Goal: Transaction & Acquisition: Subscribe to service/newsletter

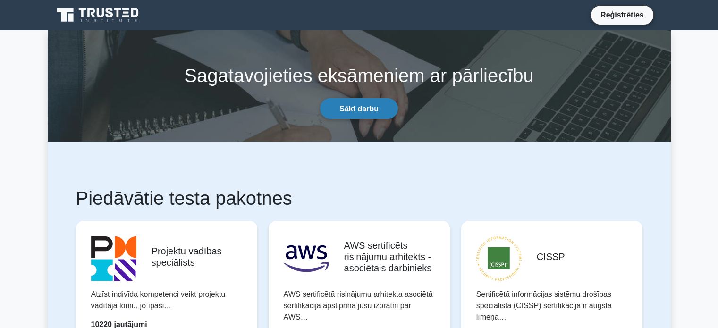
click at [365, 110] on font "Sākt darbu" at bounding box center [359, 109] width 39 height 8
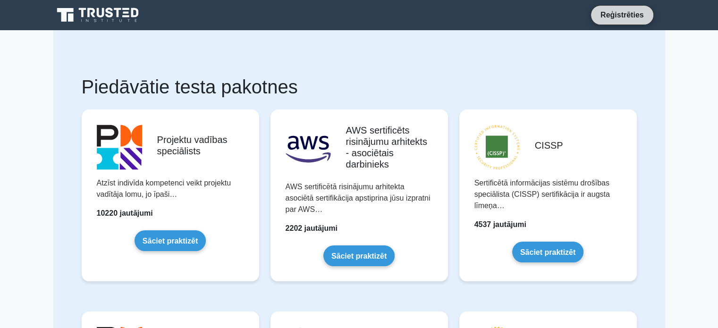
click at [620, 11] on font "Reģistrēties" at bounding box center [622, 15] width 43 height 8
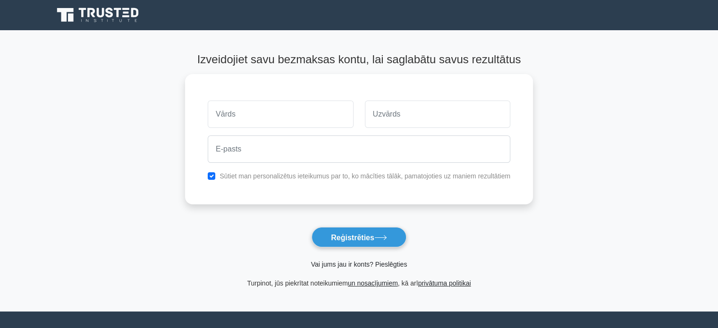
click at [353, 267] on font "Vai jums jau ir konts? Pieslēgties" at bounding box center [359, 265] width 96 height 8
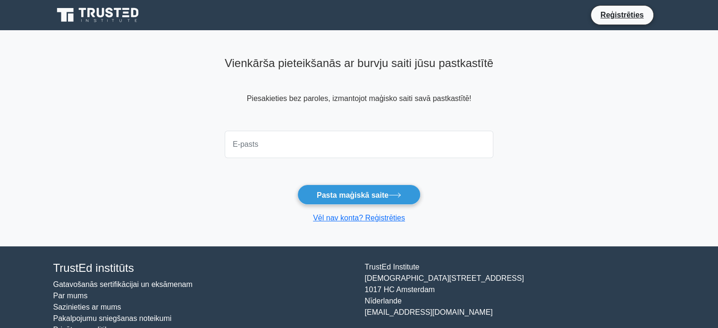
click at [291, 158] on input "email" at bounding box center [359, 144] width 269 height 27
type input "kaspars.prieditis@outlook.lv"
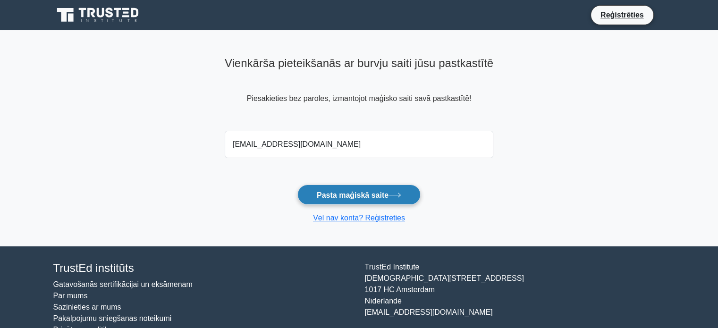
click at [357, 199] on font "Pasta maģiskā saite" at bounding box center [353, 195] width 72 height 8
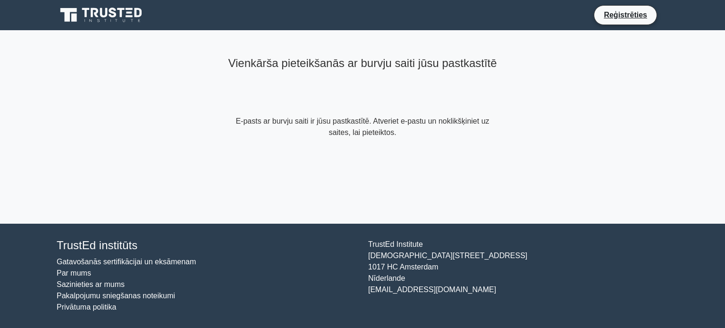
click at [346, 196] on div "Vienkārša pieteikšanās ar burvju saiti jūsu pastkastītē E-pasts ar burvju saiti…" at bounding box center [362, 127] width 283 height 194
drag, startPoint x: 367, startPoint y: 243, endPoint x: 502, endPoint y: 291, distance: 142.9
click at [502, 291] on div "TrustEd Institute [STREET_ADDRESS] [EMAIL_ADDRESS][DOMAIN_NAME]" at bounding box center [519, 276] width 312 height 74
click at [291, 260] on li "Gatavošanās sertifikācijai un eksāmenam" at bounding box center [207, 261] width 300 height 11
